Goal: Task Accomplishment & Management: Use online tool/utility

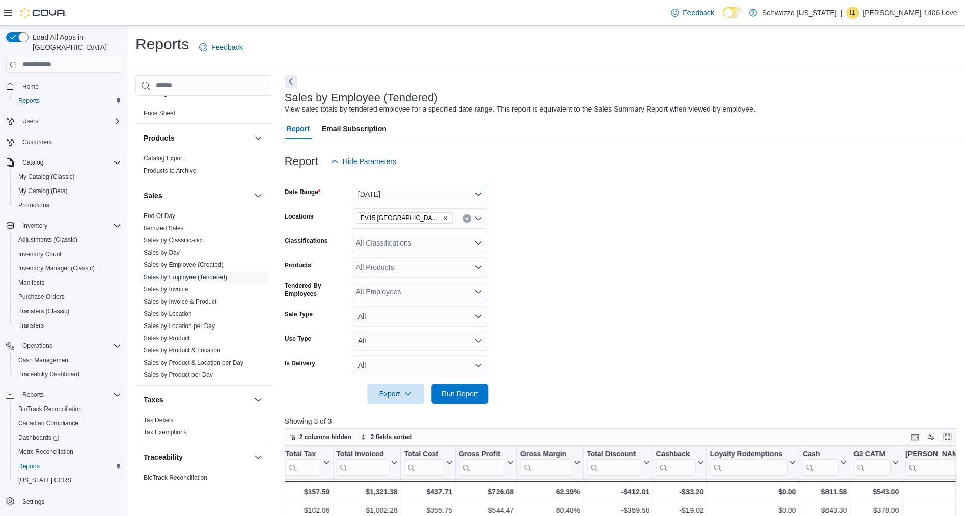
scroll to position [638, 0]
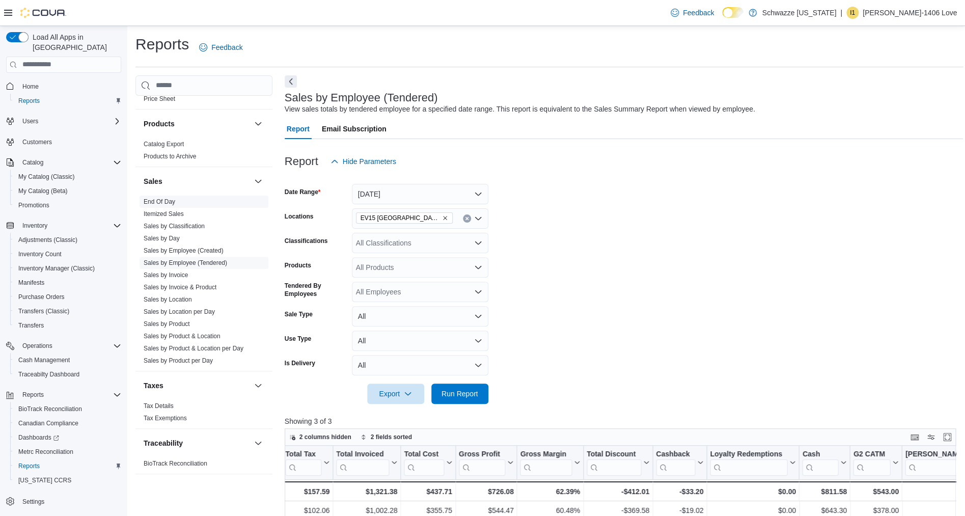
click at [161, 203] on link "End Of Day" at bounding box center [160, 201] width 32 height 7
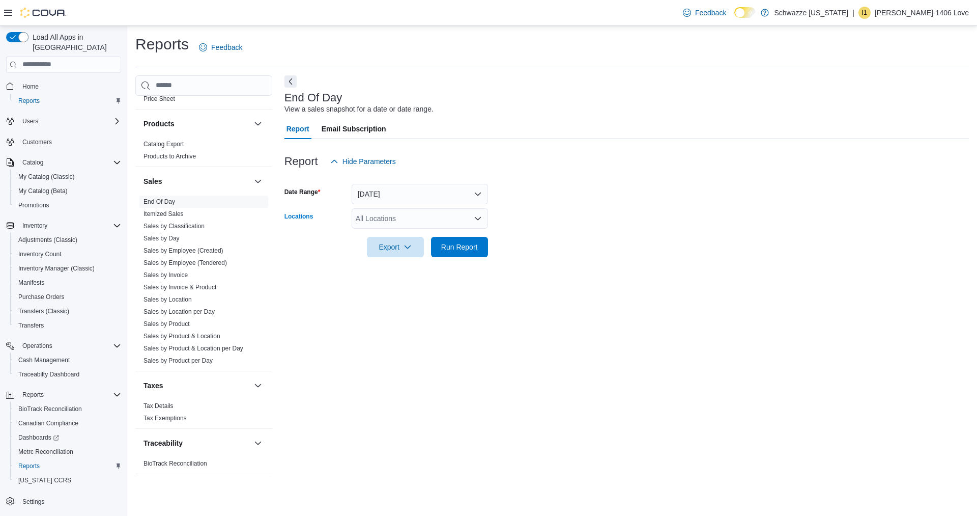
click at [393, 224] on div "All Locations" at bounding box center [420, 218] width 136 height 20
type input "**"
click at [406, 239] on span "EV15 Las Cruces North" at bounding box center [426, 236] width 94 height 10
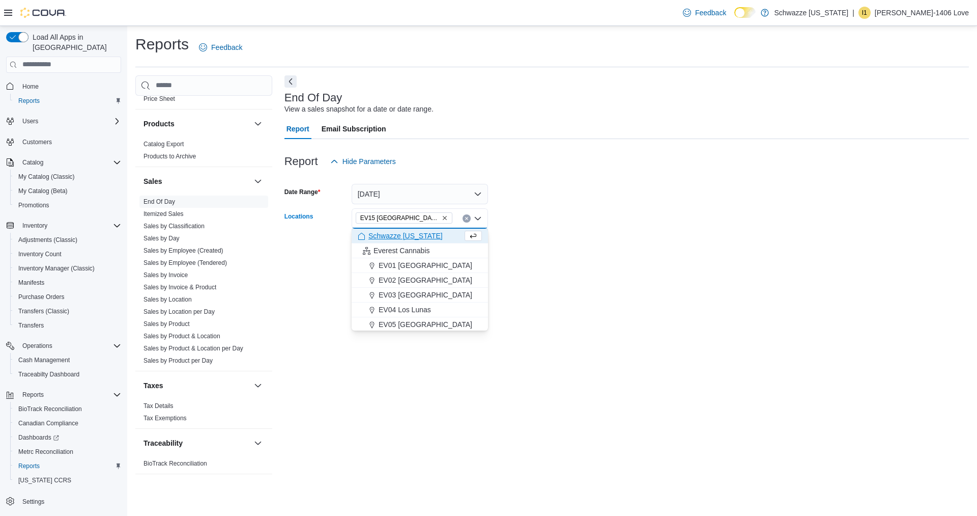
click at [523, 246] on form "Date Range Today Locations EV15 Las Cruces North Combo box. Selected. EV15 Las …" at bounding box center [627, 215] width 685 height 86
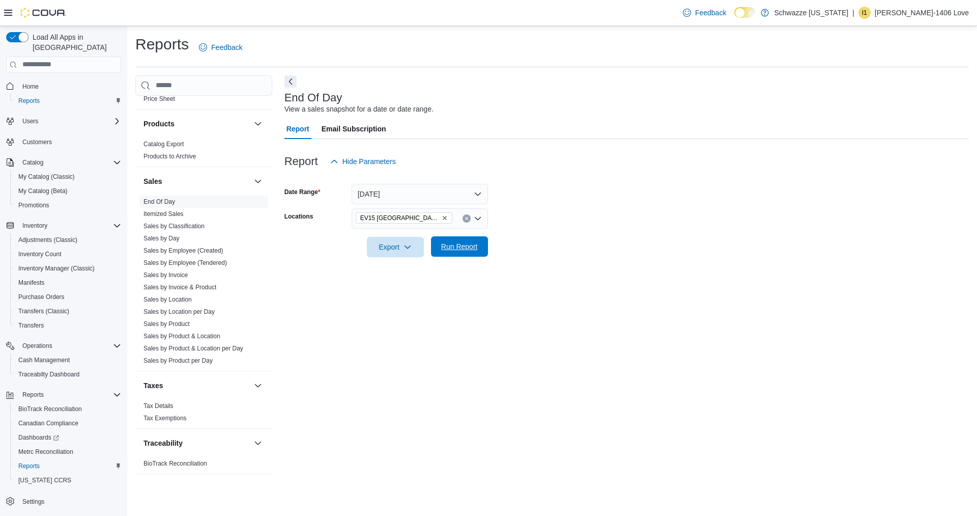
click at [467, 243] on span "Run Report" at bounding box center [459, 246] width 37 height 10
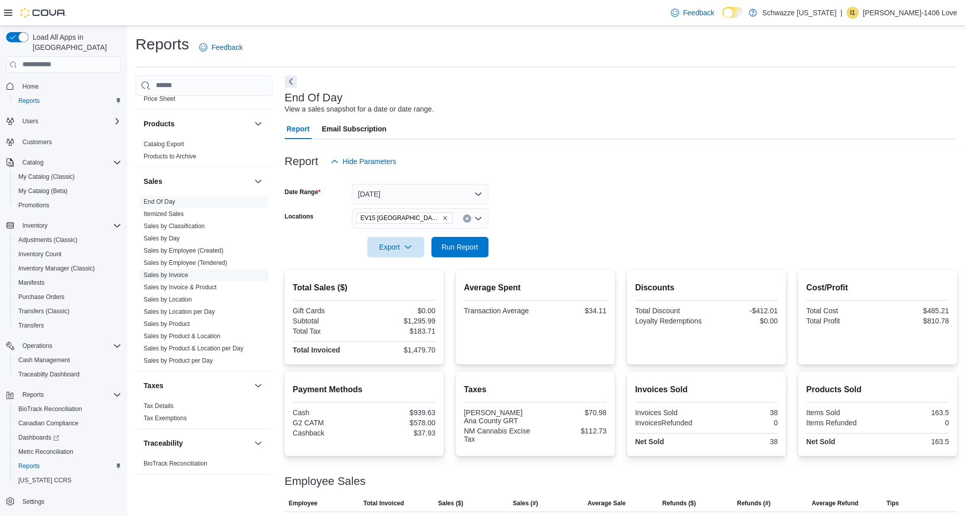
click at [174, 269] on span "Sales by Invoice" at bounding box center [203, 275] width 129 height 12
click at [174, 272] on link "Sales by Invoice" at bounding box center [166, 274] width 44 height 7
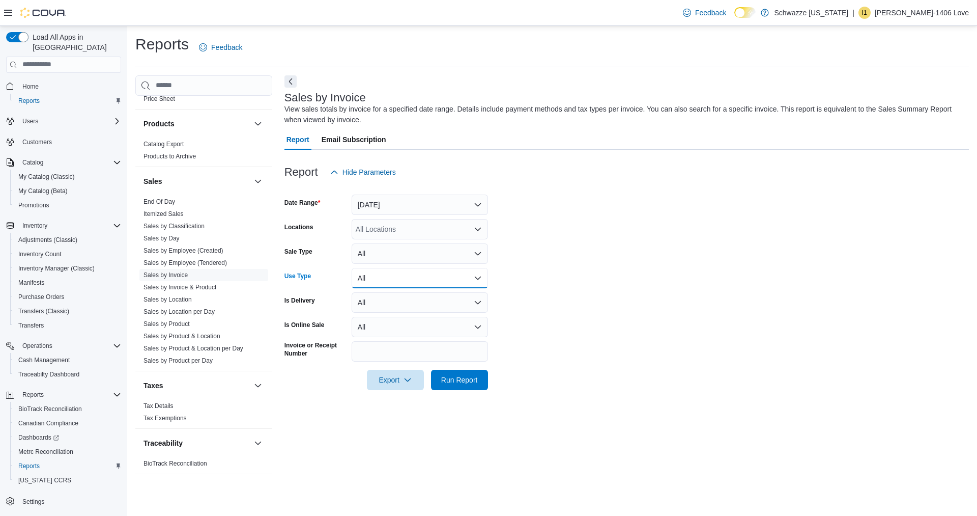
click at [430, 273] on button "All" at bounding box center [420, 278] width 136 height 20
click at [429, 222] on div "All Locations" at bounding box center [420, 229] width 136 height 20
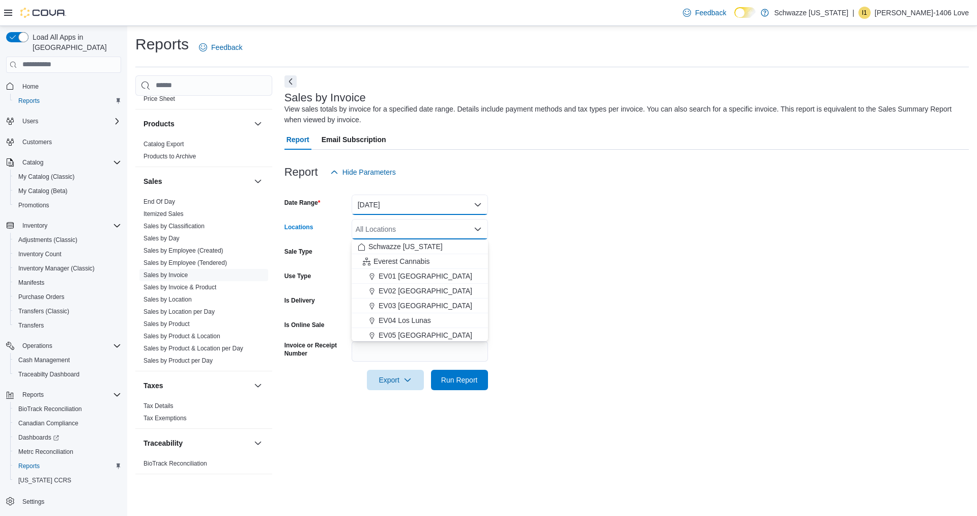
click at [431, 204] on button "Yesterday" at bounding box center [420, 204] width 136 height 20
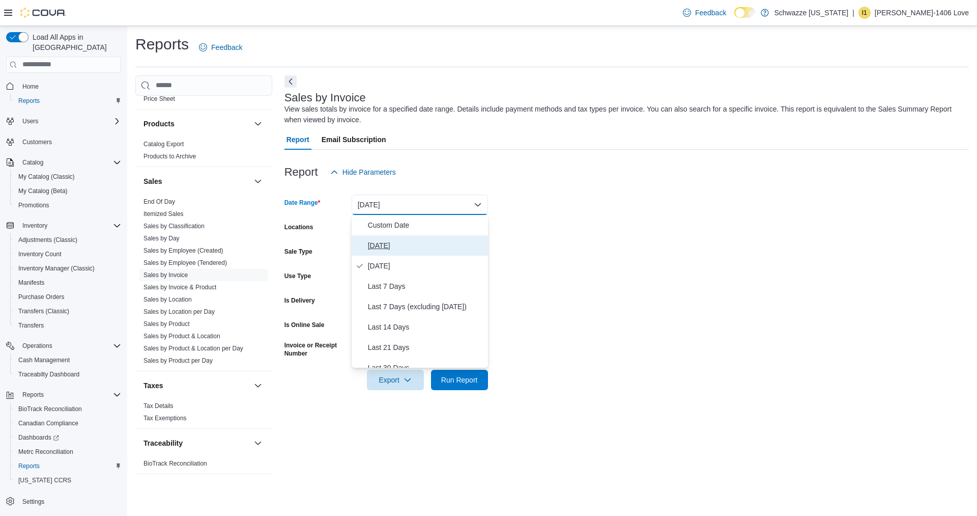
click at [427, 241] on span "Today" at bounding box center [426, 245] width 116 height 12
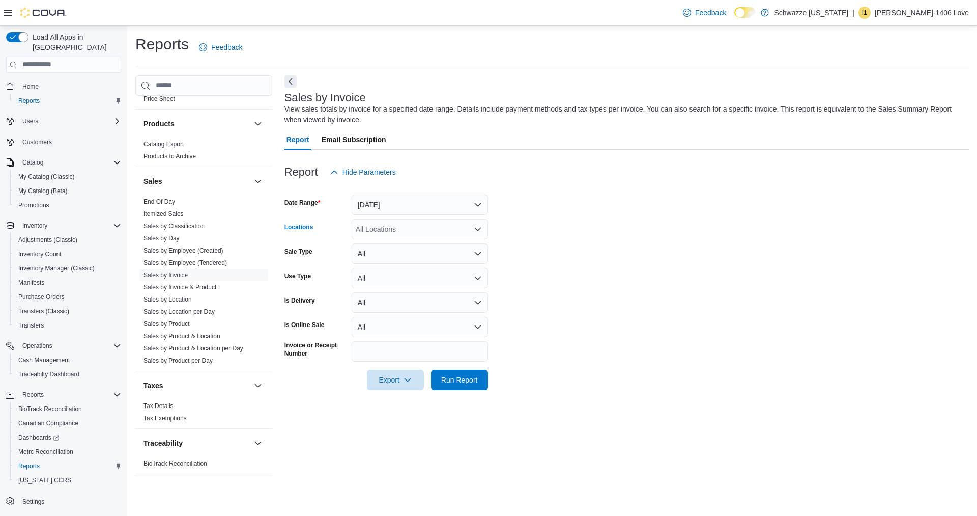
click at [426, 231] on div "All Locations" at bounding box center [420, 229] width 136 height 20
type input "**"
click at [431, 250] on span "EV15 Las Cruces North" at bounding box center [426, 246] width 94 height 10
click at [931, 261] on form "Date Range Today Locations EV15 Las Cruces North Sale Type All Use Type All Is …" at bounding box center [627, 286] width 685 height 208
click at [484, 383] on button "Run Report" at bounding box center [459, 379] width 57 height 20
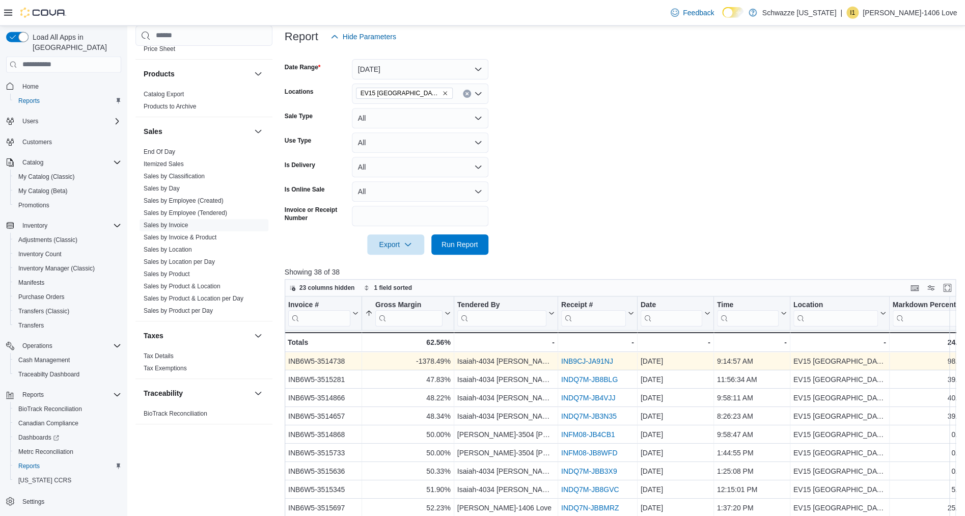
scroll to position [165, 0]
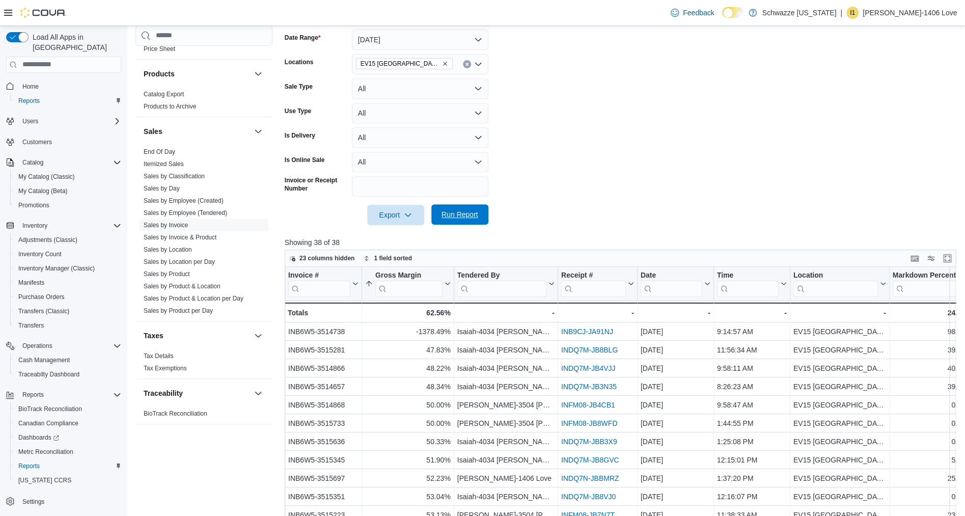
click at [472, 215] on span "Run Report" at bounding box center [459, 214] width 37 height 10
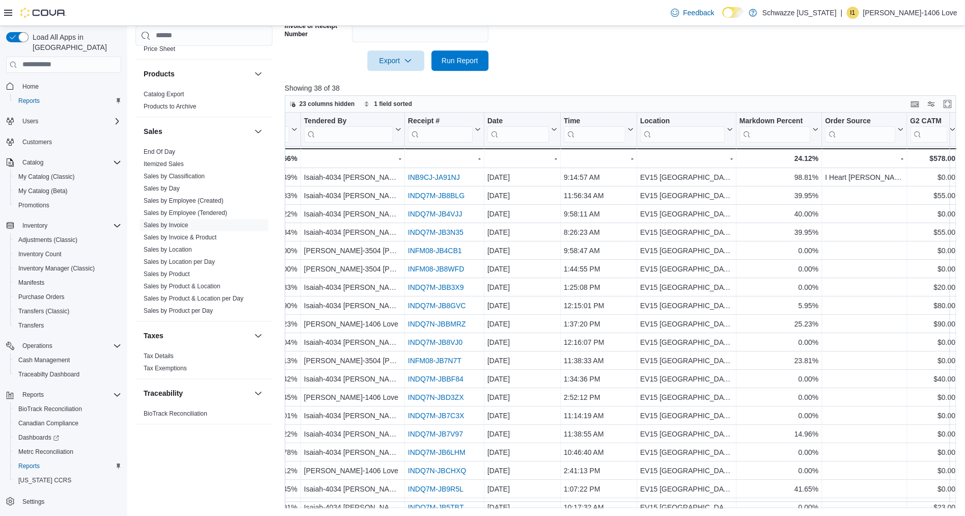
scroll to position [0, 215]
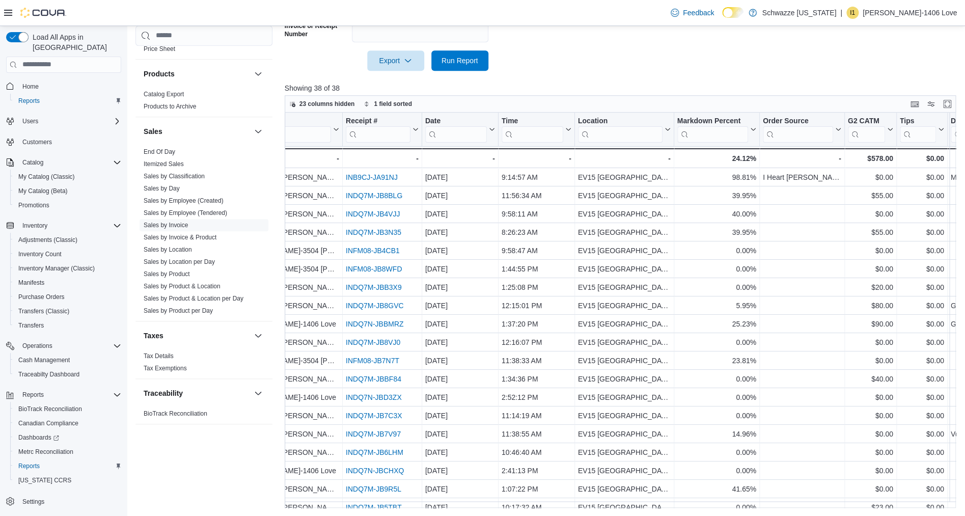
click at [181, 466] on div "Cash Management Cash Management Cash Out Details Compliance OCS Transaction Sub…" at bounding box center [203, 257] width 137 height 464
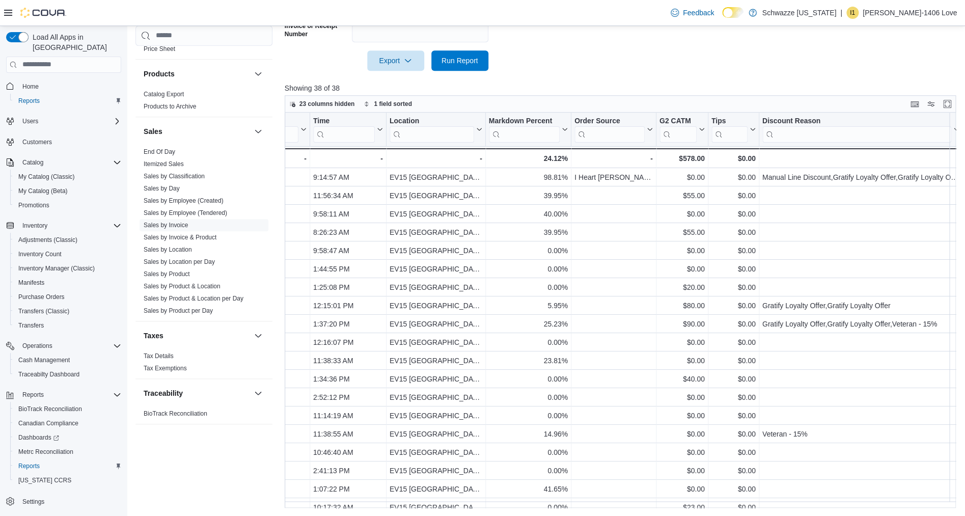
scroll to position [0, 24]
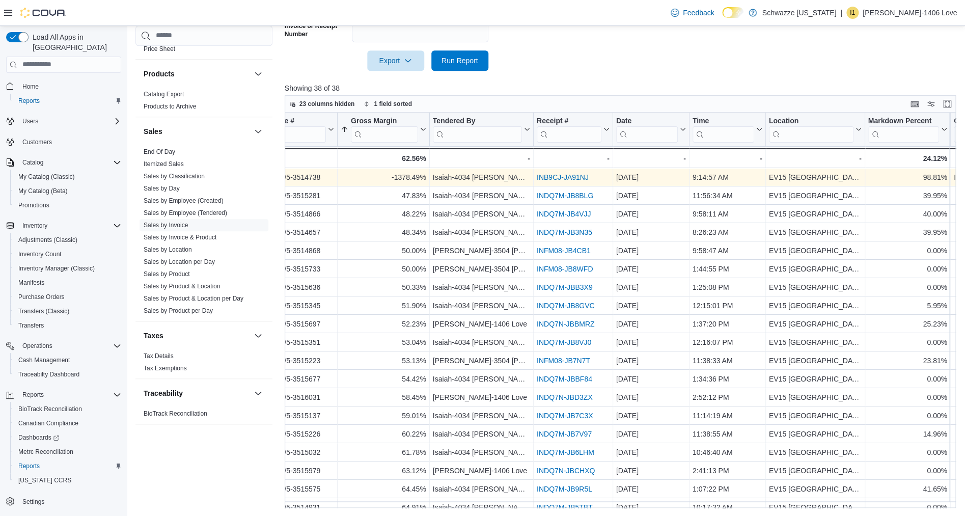
click at [568, 176] on link "INB9CJ-JA91NJ" at bounding box center [563, 177] width 52 height 8
click at [578, 177] on link "INB9CJ-JA91NJ" at bounding box center [563, 177] width 52 height 8
